Goal: Task Accomplishment & Management: Complete application form

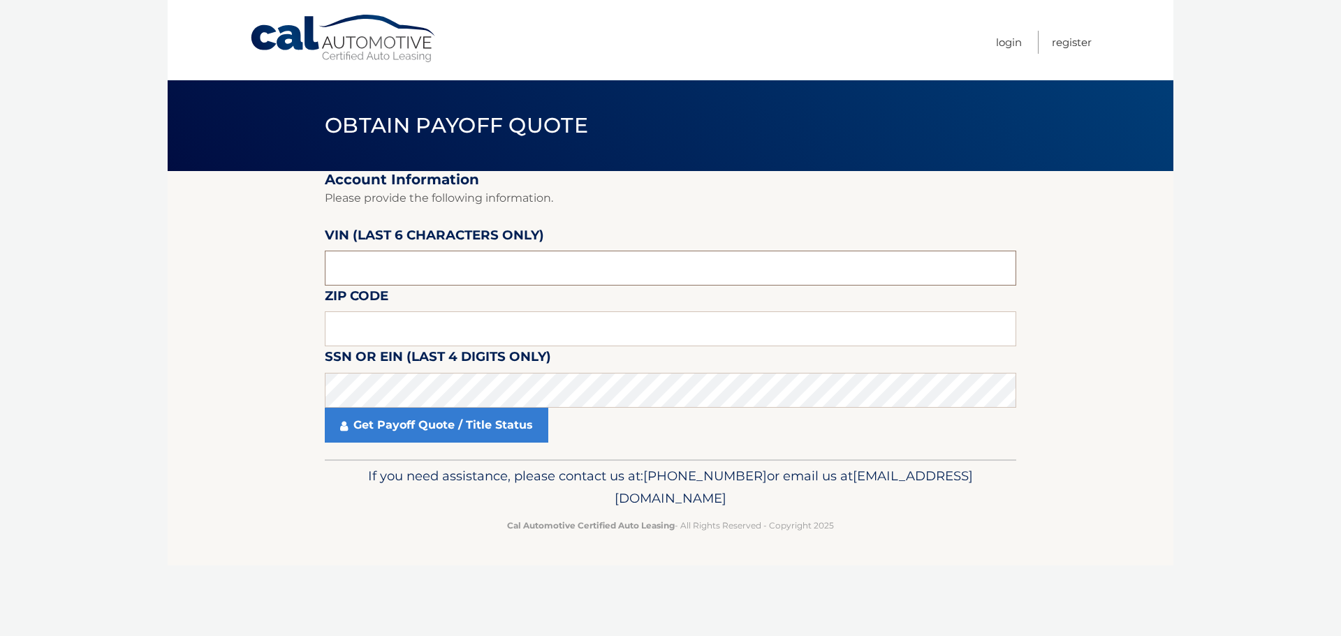
click at [388, 260] on input "text" at bounding box center [670, 268] width 691 height 35
click at [365, 270] on input "text" at bounding box center [670, 268] width 691 height 35
type input "555435"
click at [415, 328] on input "text" at bounding box center [670, 328] width 691 height 35
type input "11751"
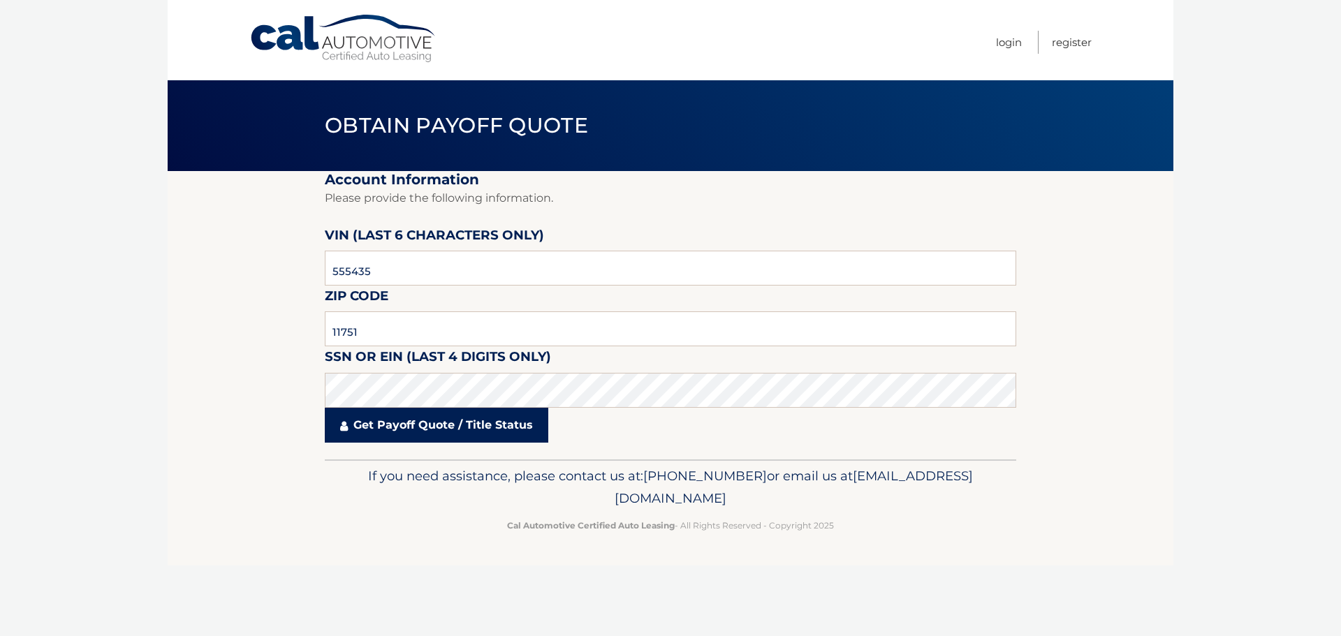
click at [444, 424] on link "Get Payoff Quote / Title Status" at bounding box center [436, 425] width 223 height 35
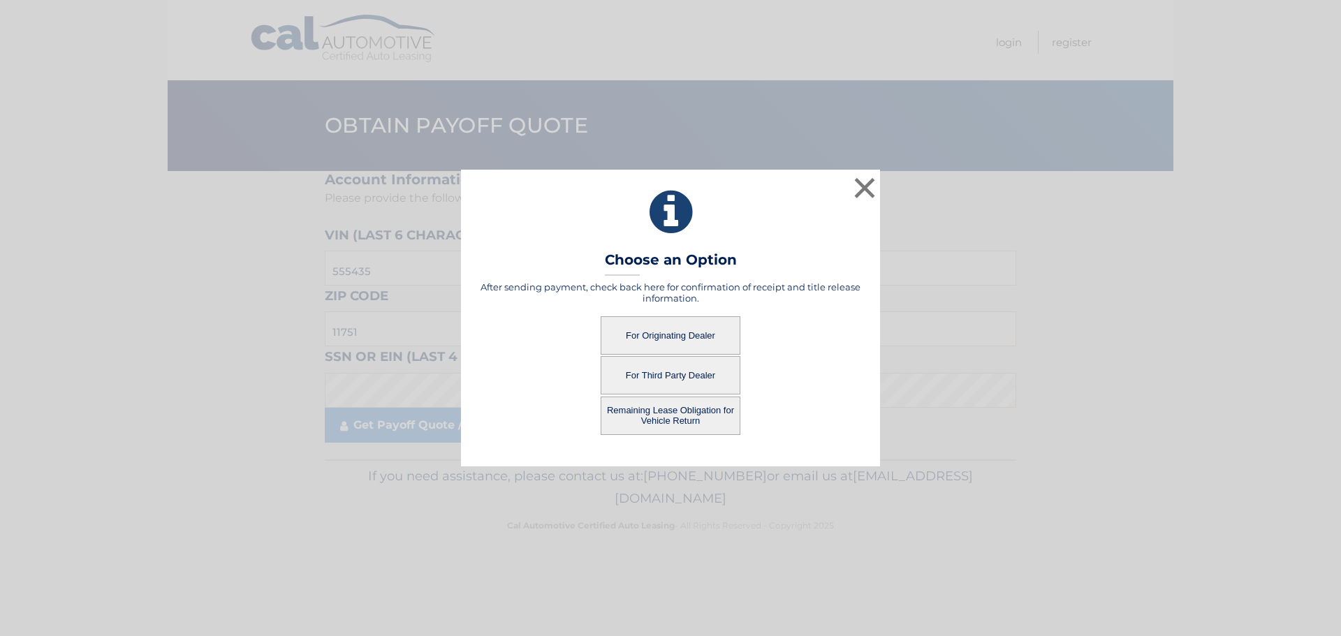
click at [656, 331] on button "For Originating Dealer" at bounding box center [671, 335] width 140 height 38
click at [703, 337] on button "For Originating Dealer" at bounding box center [671, 335] width 140 height 38
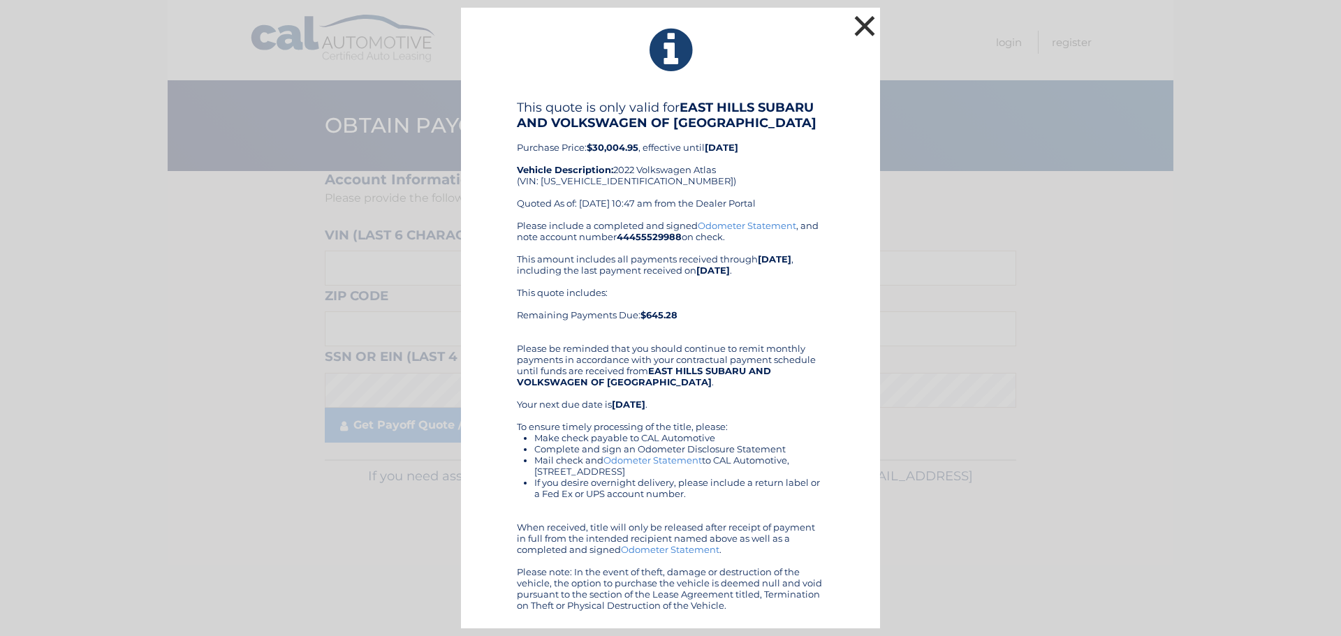
click at [866, 27] on button "×" at bounding box center [865, 26] width 28 height 28
